Goal: Information Seeking & Learning: Learn about a topic

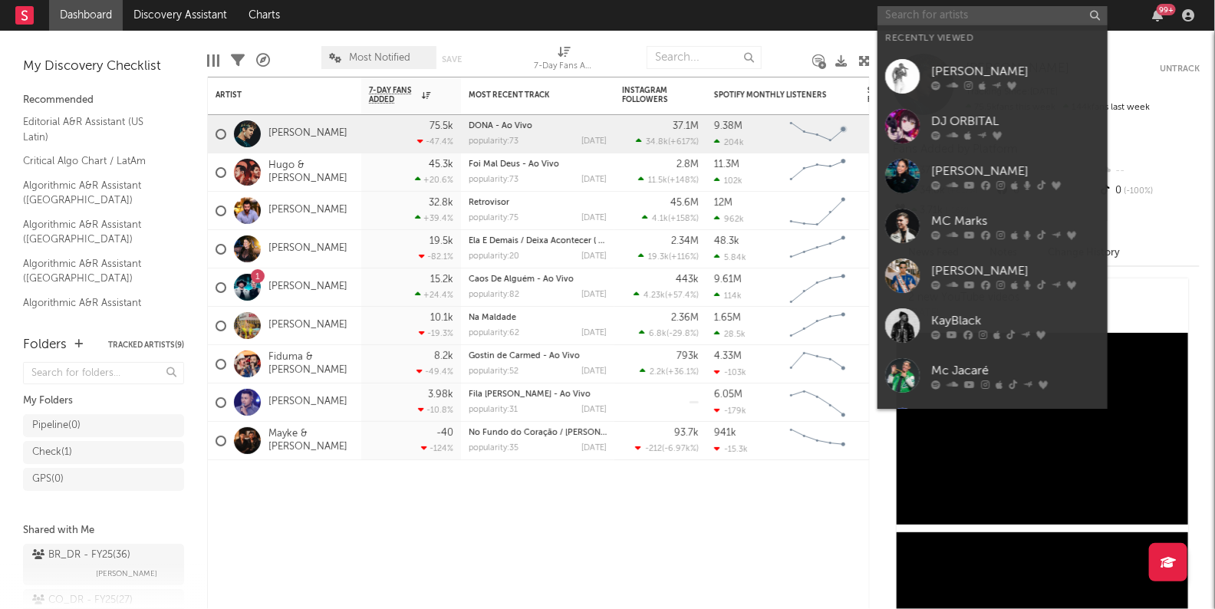
click at [921, 12] on input "text" at bounding box center [993, 15] width 230 height 19
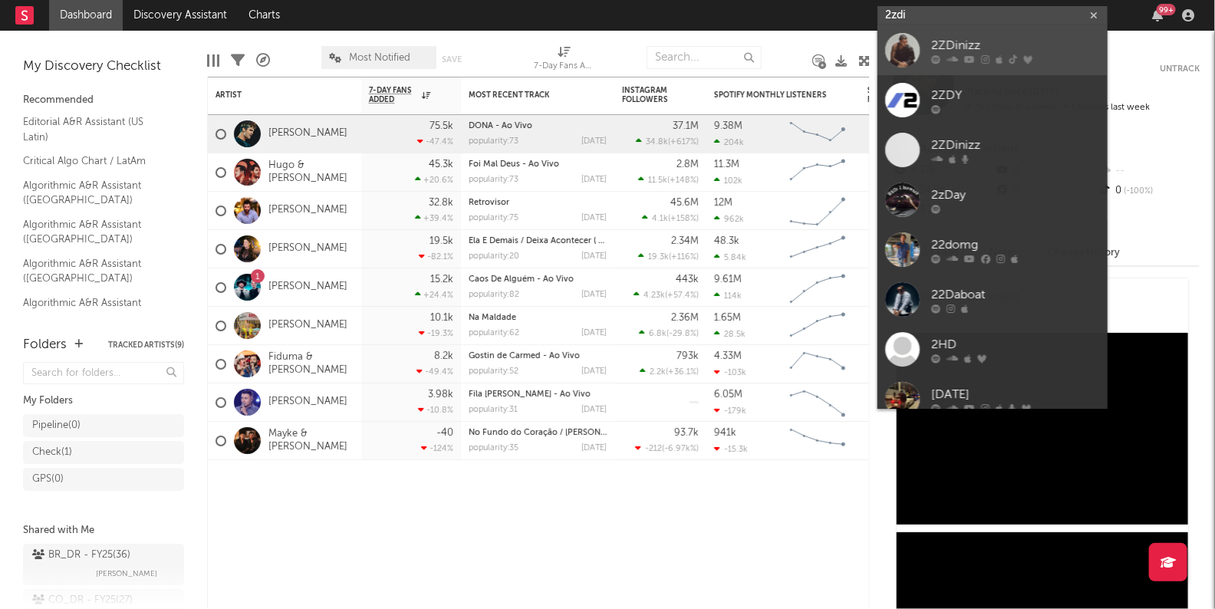
type input "2zdi"
click at [940, 38] on div "2ZDinizz" at bounding box center [1015, 46] width 169 height 18
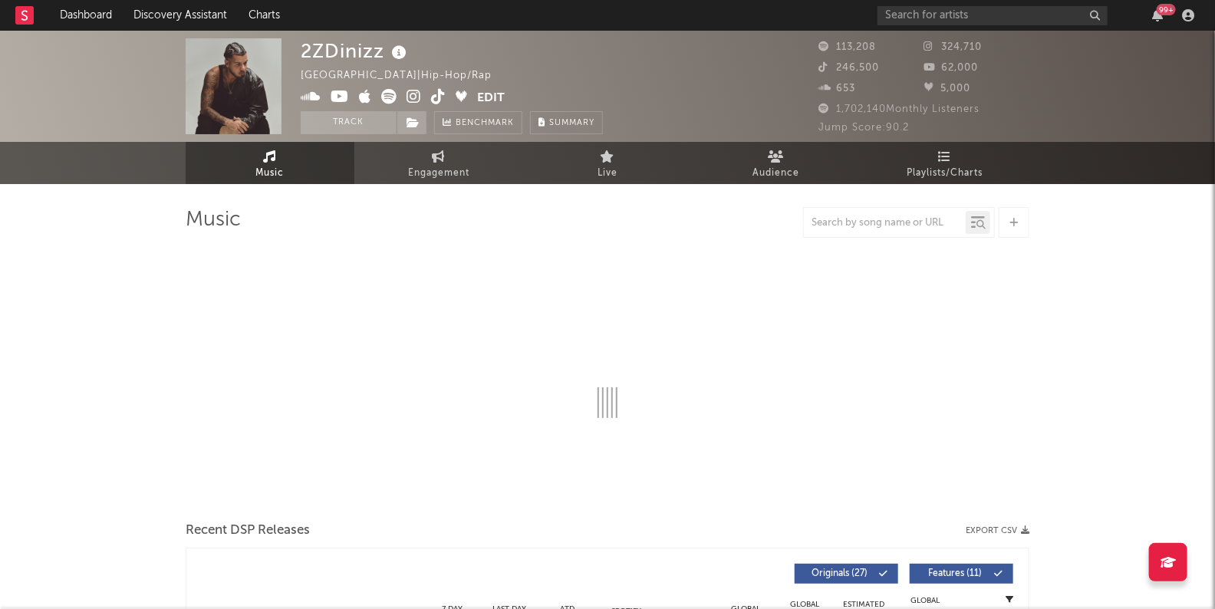
select select "6m"
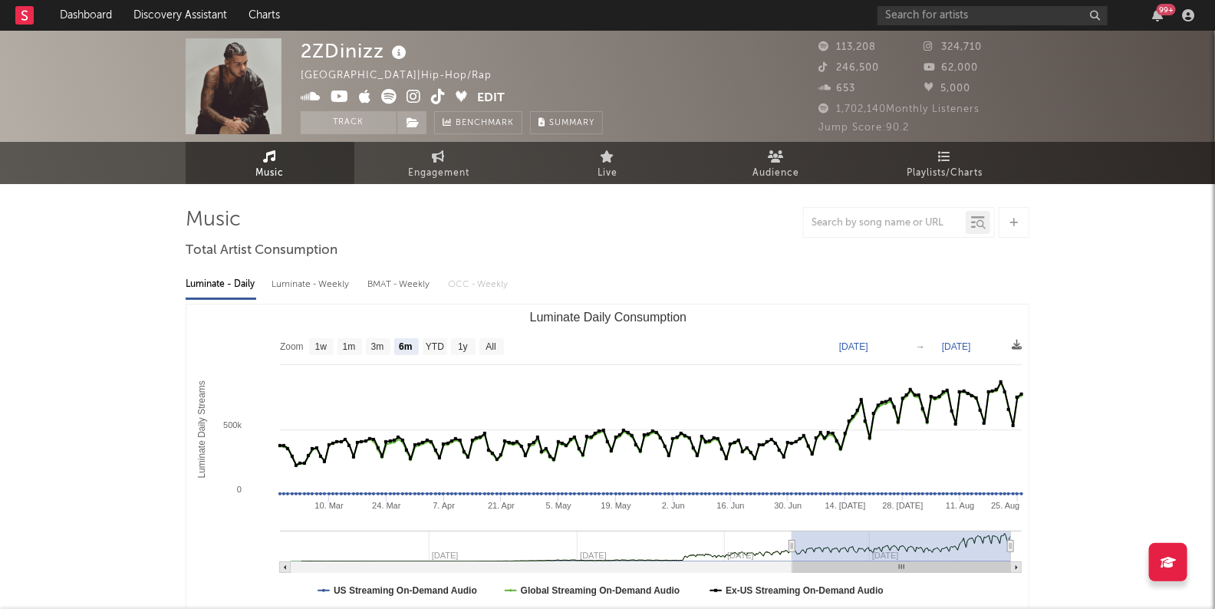
click at [312, 282] on div "Luminate - Weekly" at bounding box center [312, 285] width 81 height 26
select select "6m"
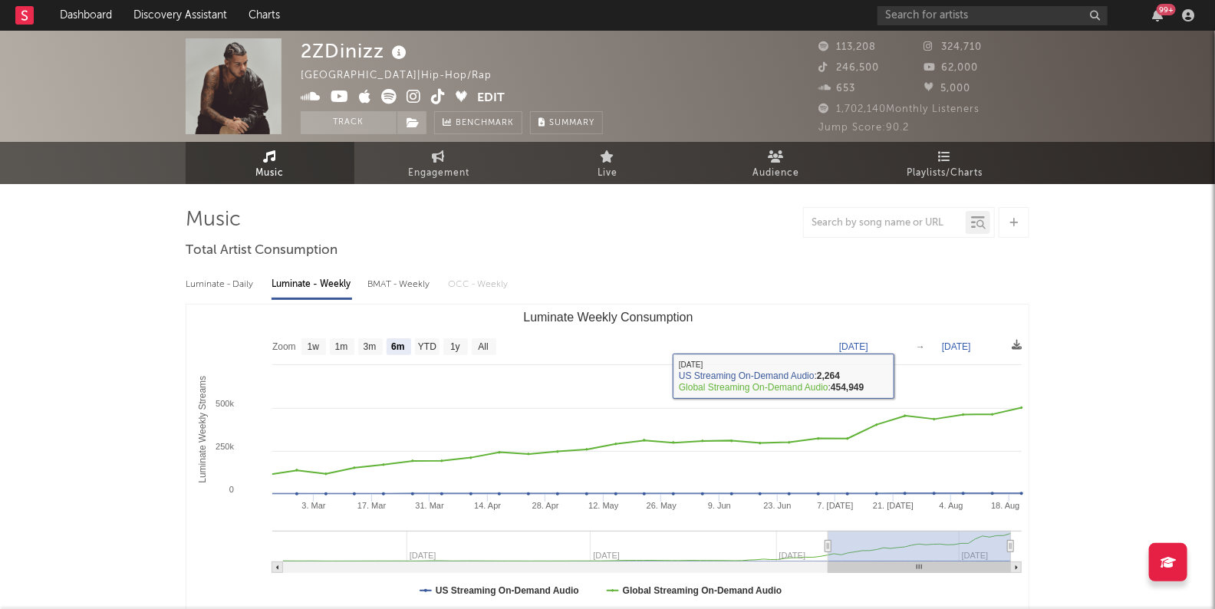
click at [782, 232] on div at bounding box center [608, 222] width 844 height 31
